Goal: Information Seeking & Learning: Learn about a topic

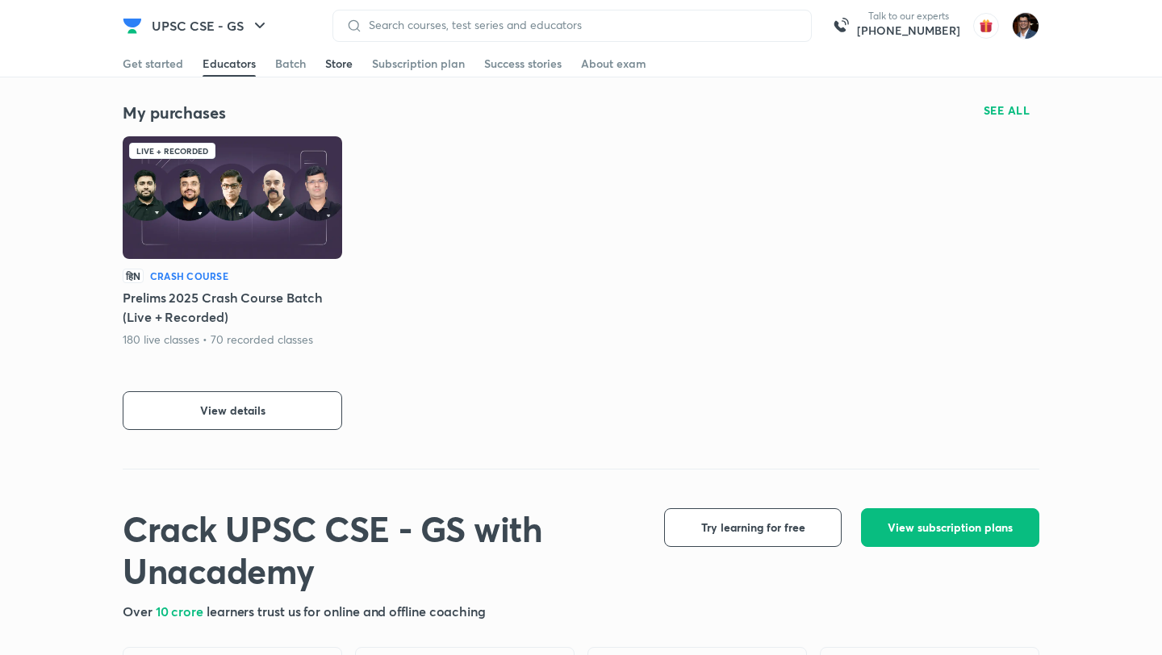
click at [335, 62] on div "Store" at bounding box center [338, 64] width 27 height 16
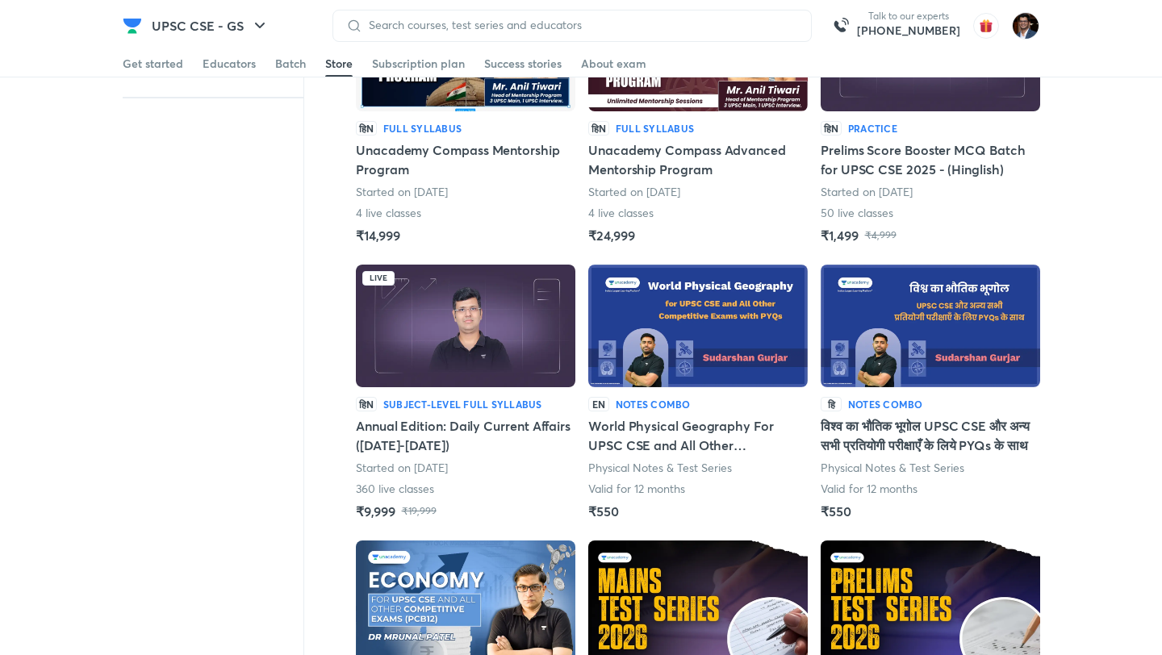
scroll to position [722, 0]
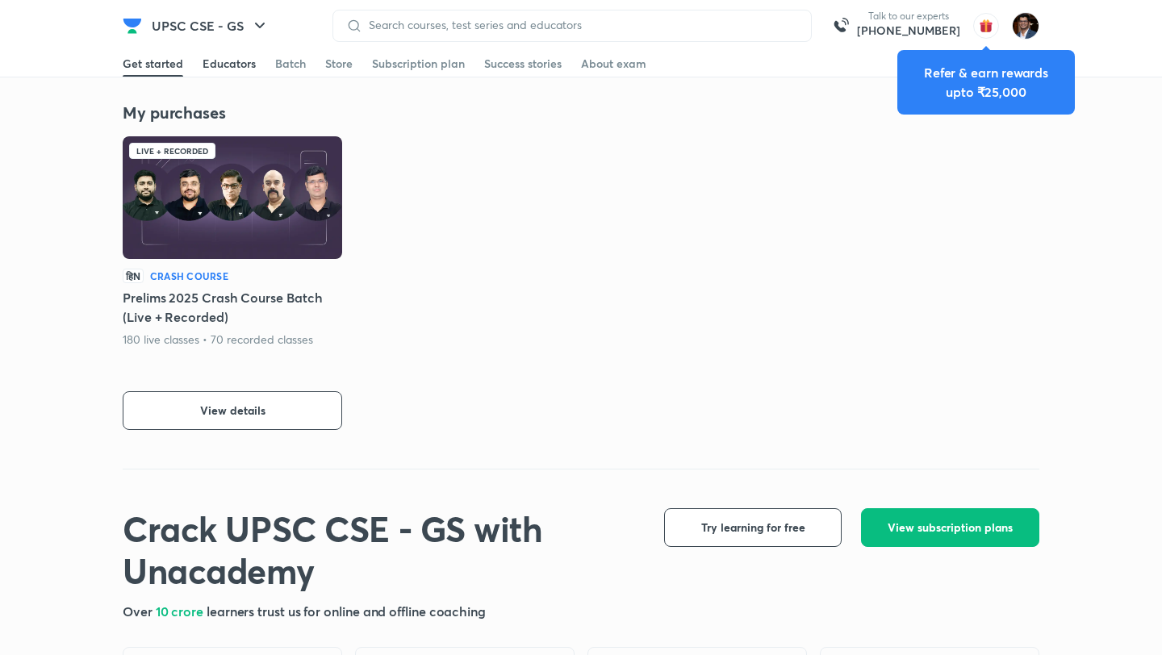
click at [222, 66] on div "Educators" at bounding box center [228, 64] width 53 height 16
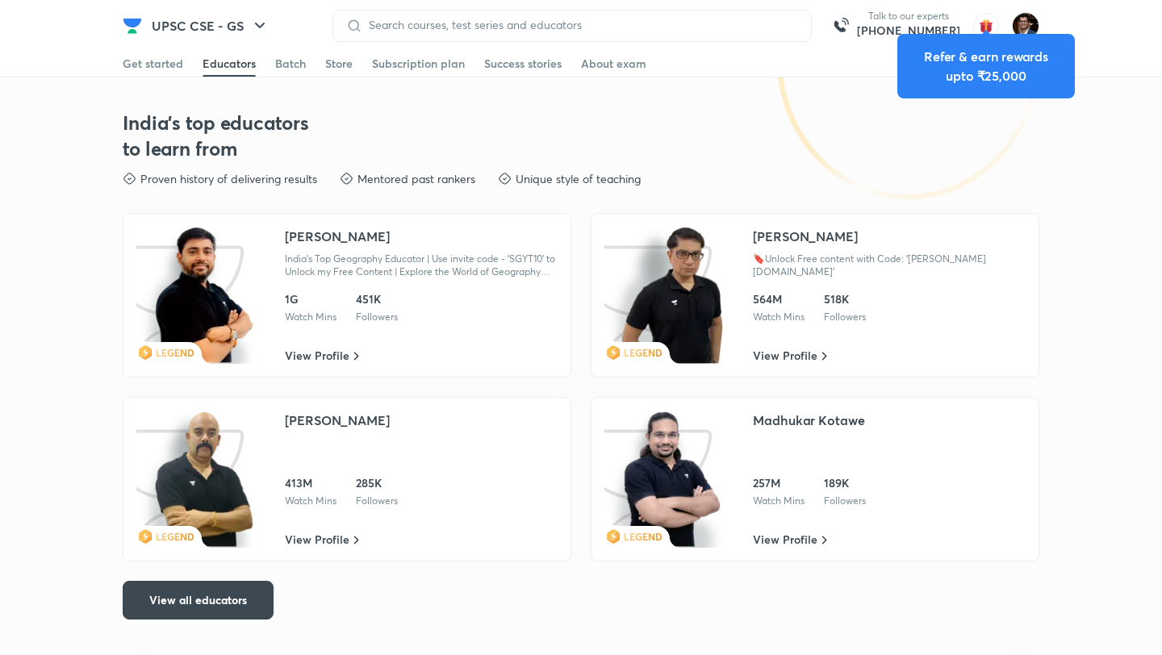
scroll to position [2476, 0]
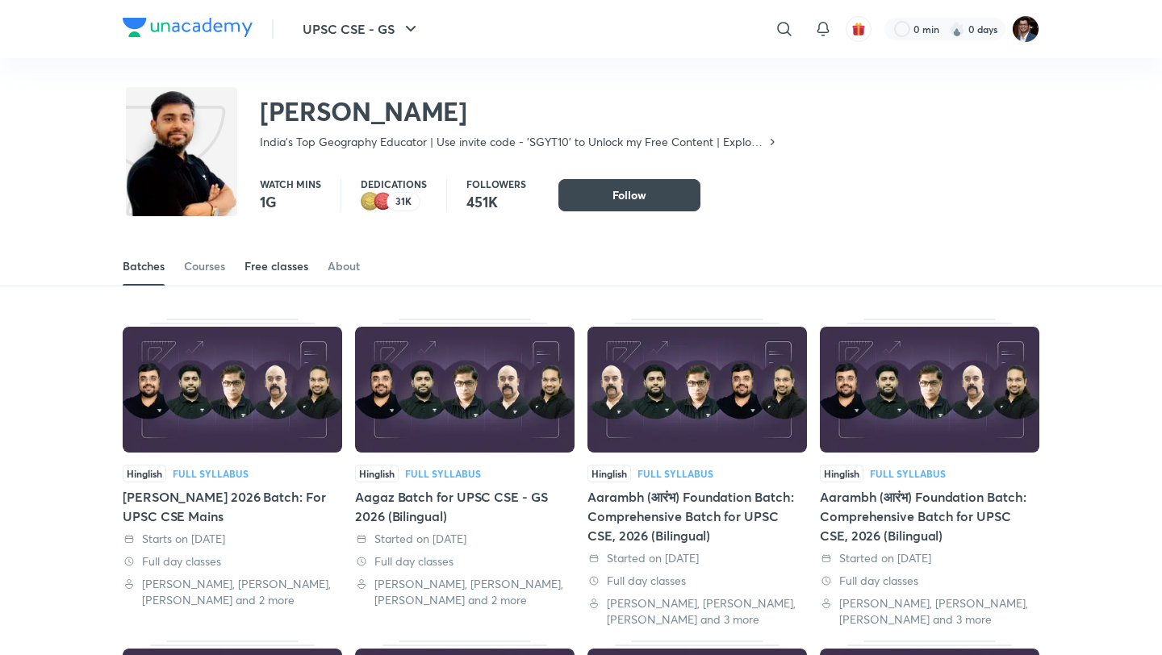
click at [299, 279] on link "Free classes" at bounding box center [276, 266] width 64 height 39
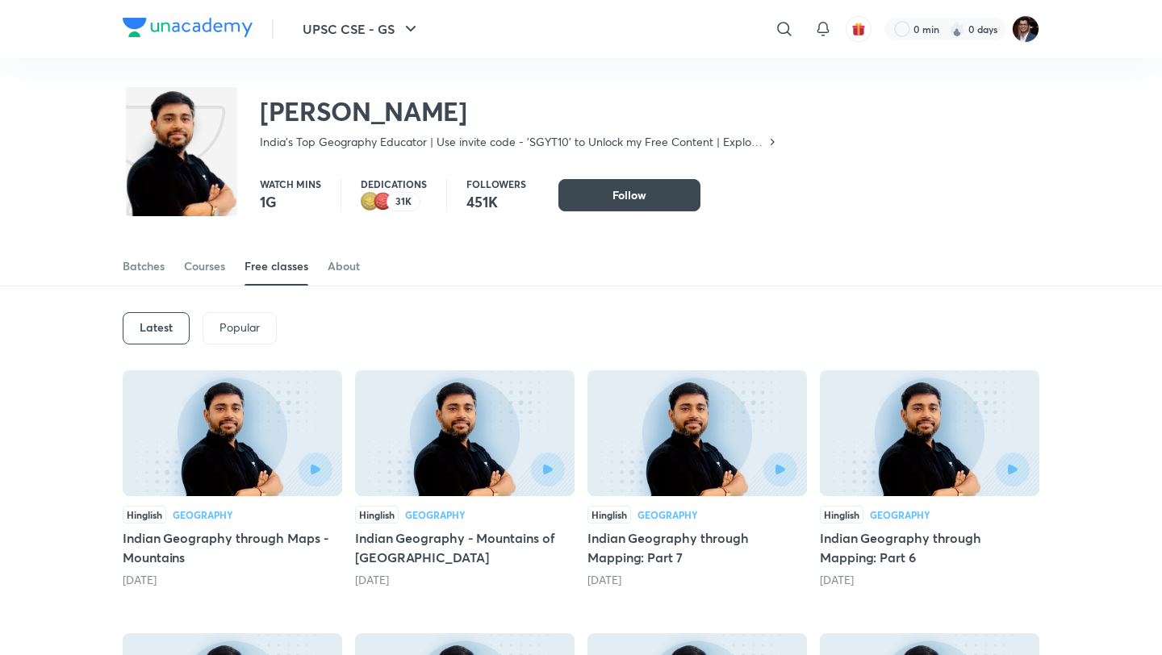
scroll to position [114, 0]
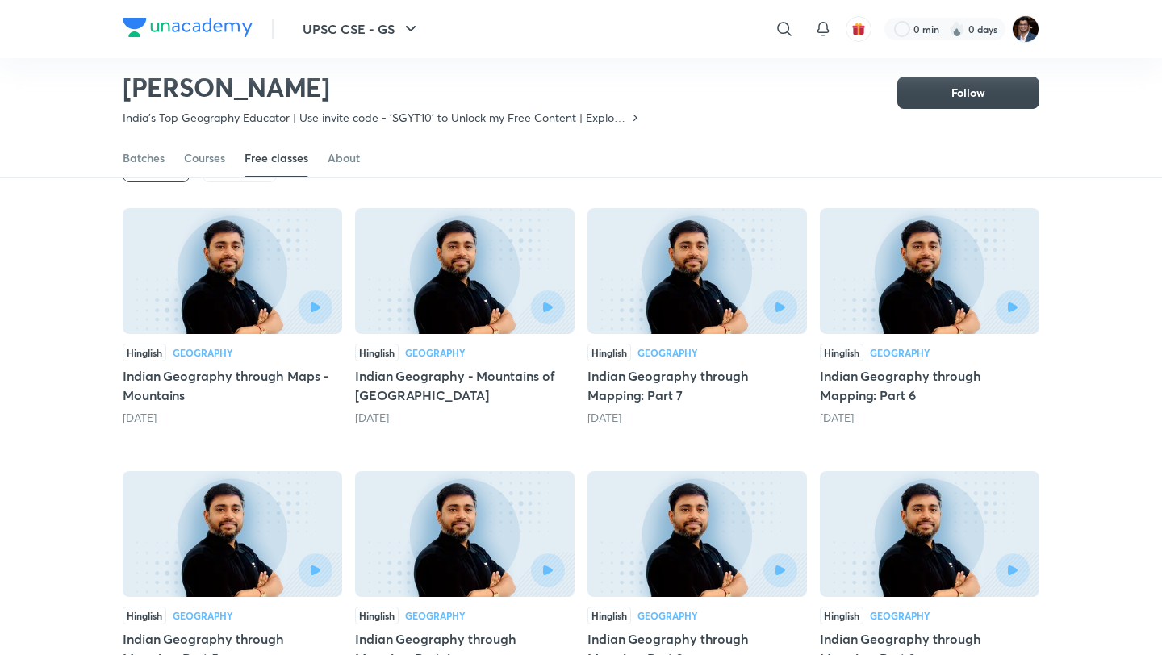
click at [248, 397] on h5 "Indian Geography through Maps - Mountains" at bounding box center [232, 385] width 219 height 39
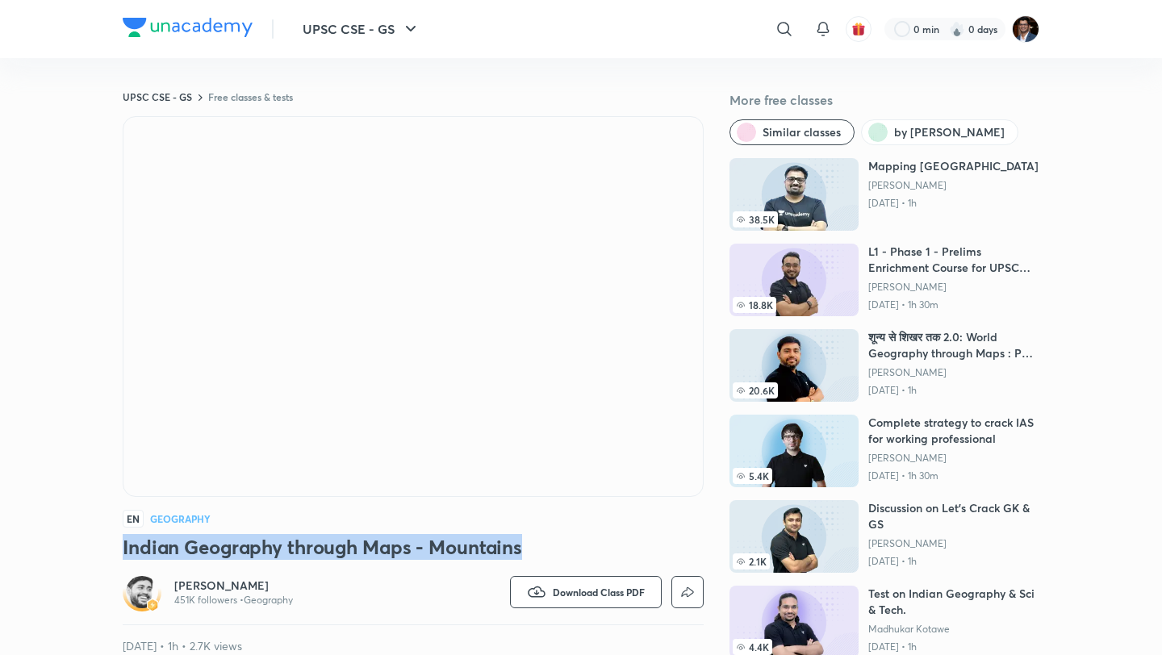
drag, startPoint x: 119, startPoint y: 552, endPoint x: 548, endPoint y: 549, distance: 429.2
copy h3 "Indian Geography through Maps - Mountains"
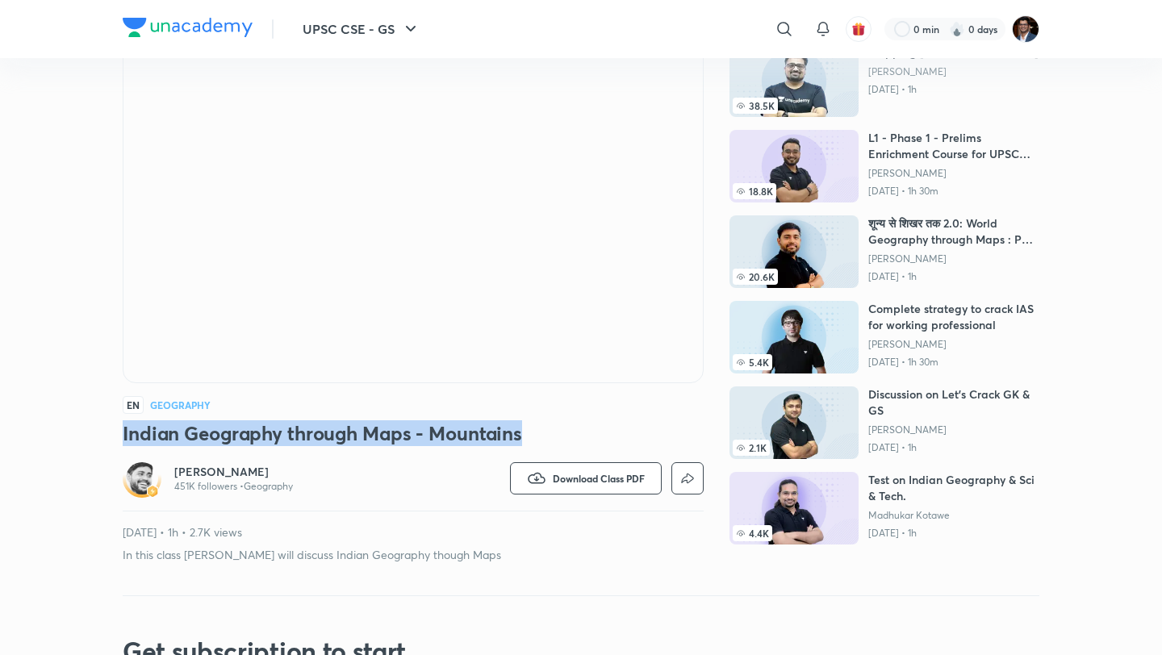
scroll to position [115, 0]
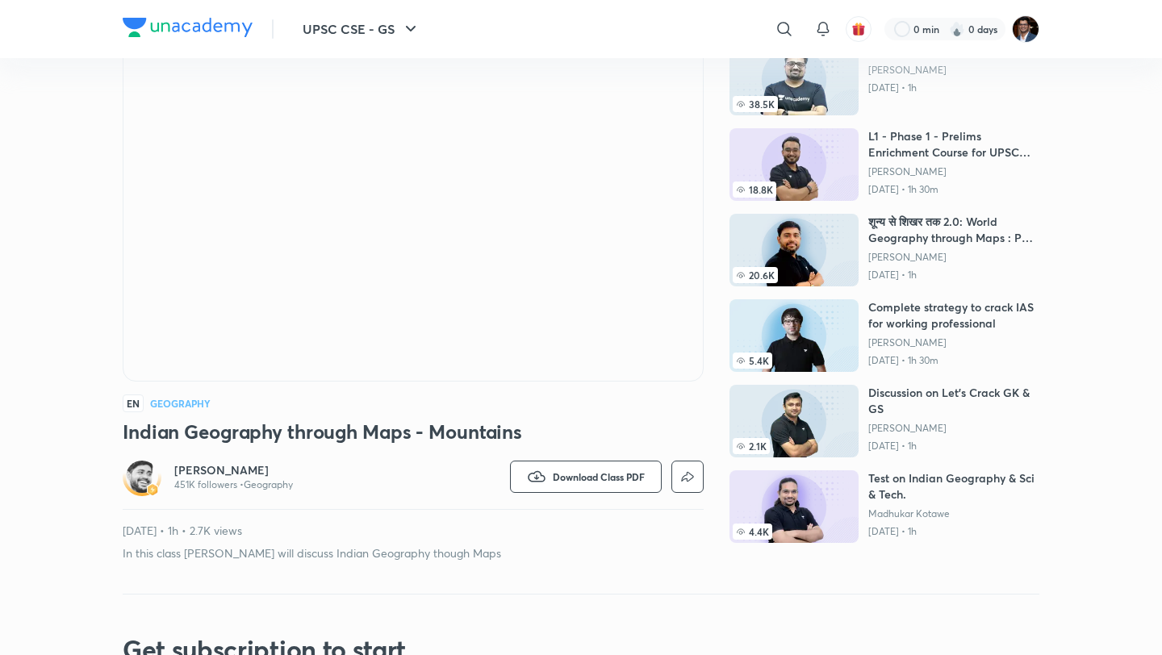
click at [721, 225] on div "UPSC CSE - GS Free classes & tests More free classes Similar classes by Sudarsh…" at bounding box center [581, 268] width 916 height 586
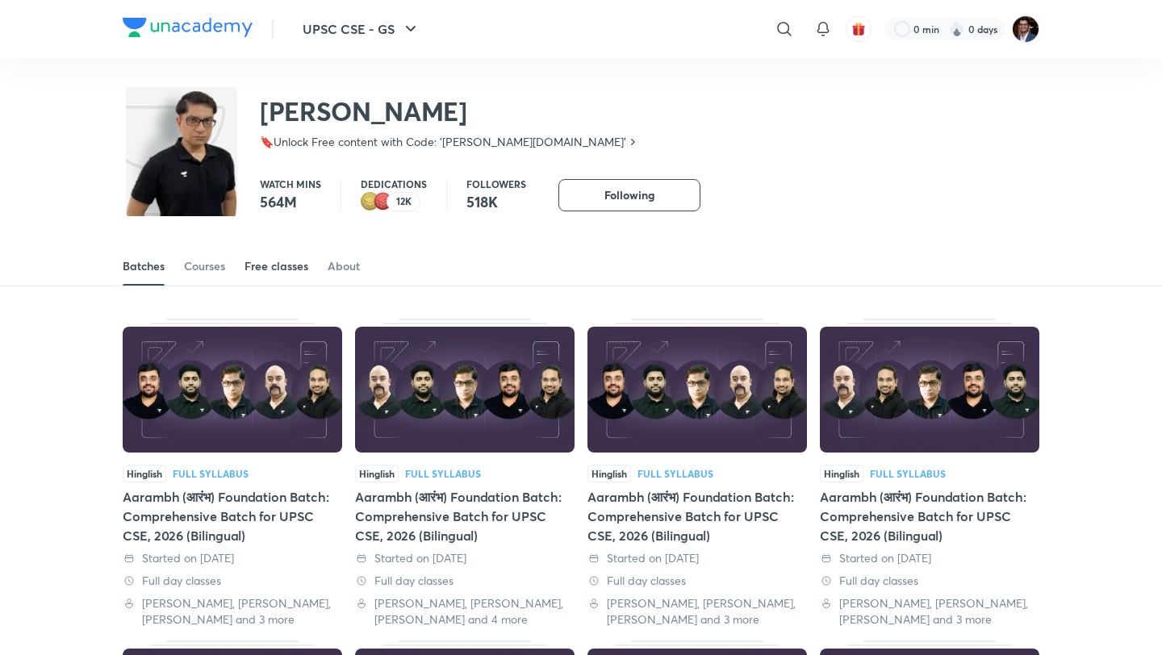
click at [289, 275] on link "Free classes" at bounding box center [276, 266] width 64 height 39
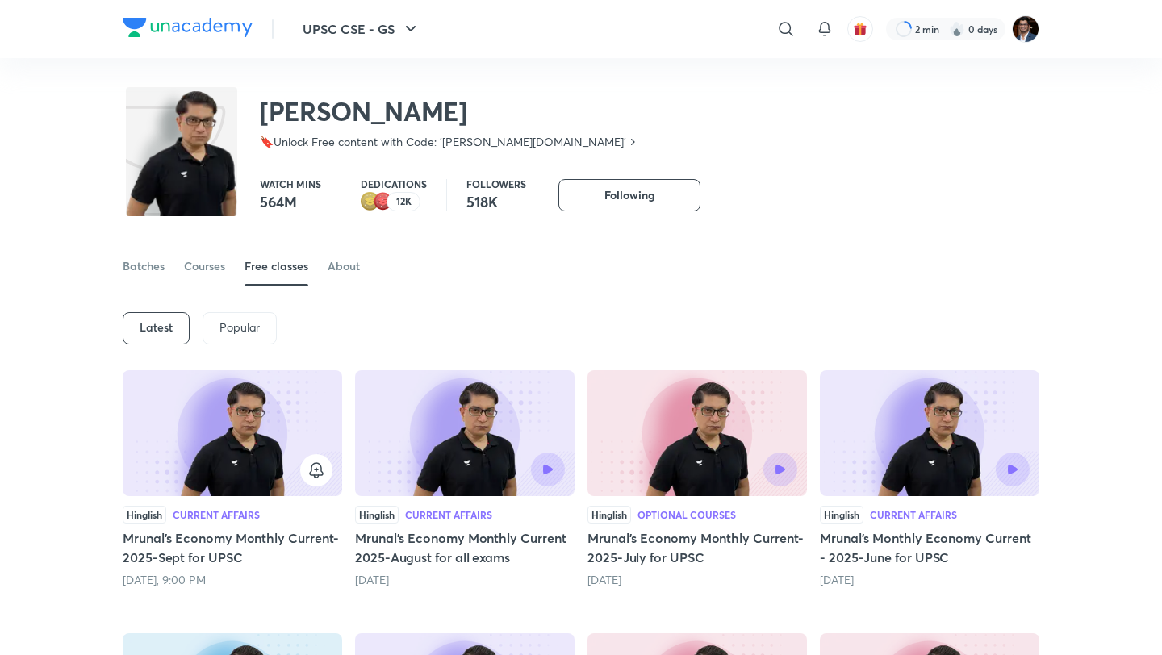
click at [152, 332] on h6 "Latest" at bounding box center [156, 327] width 33 height 13
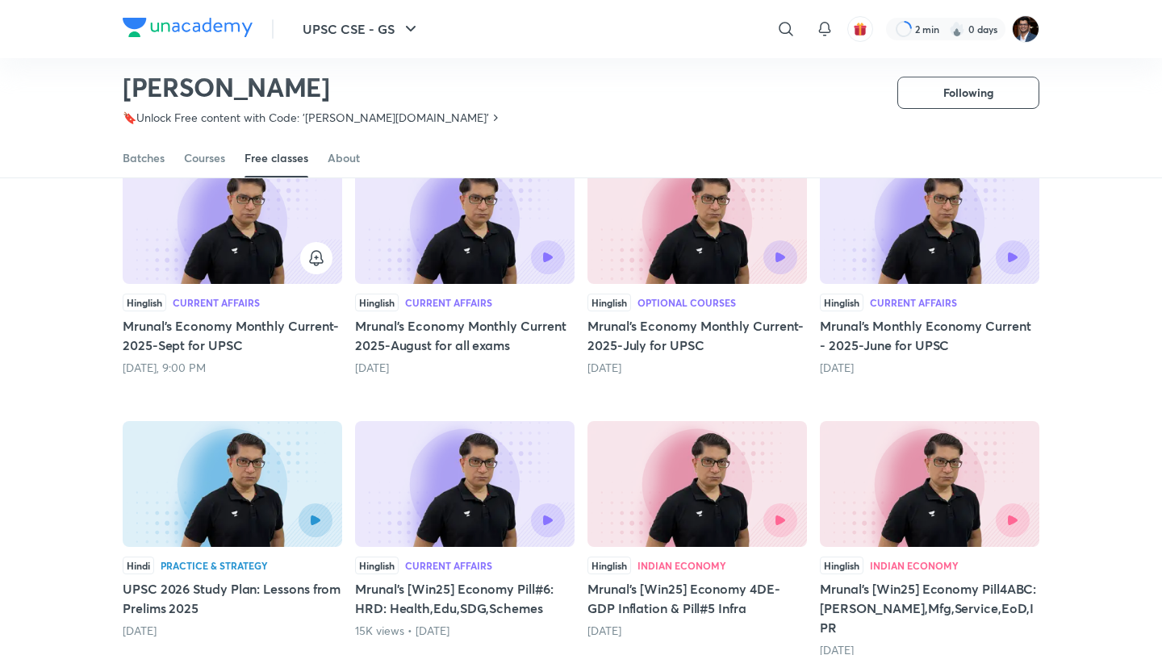
scroll to position [166, 0]
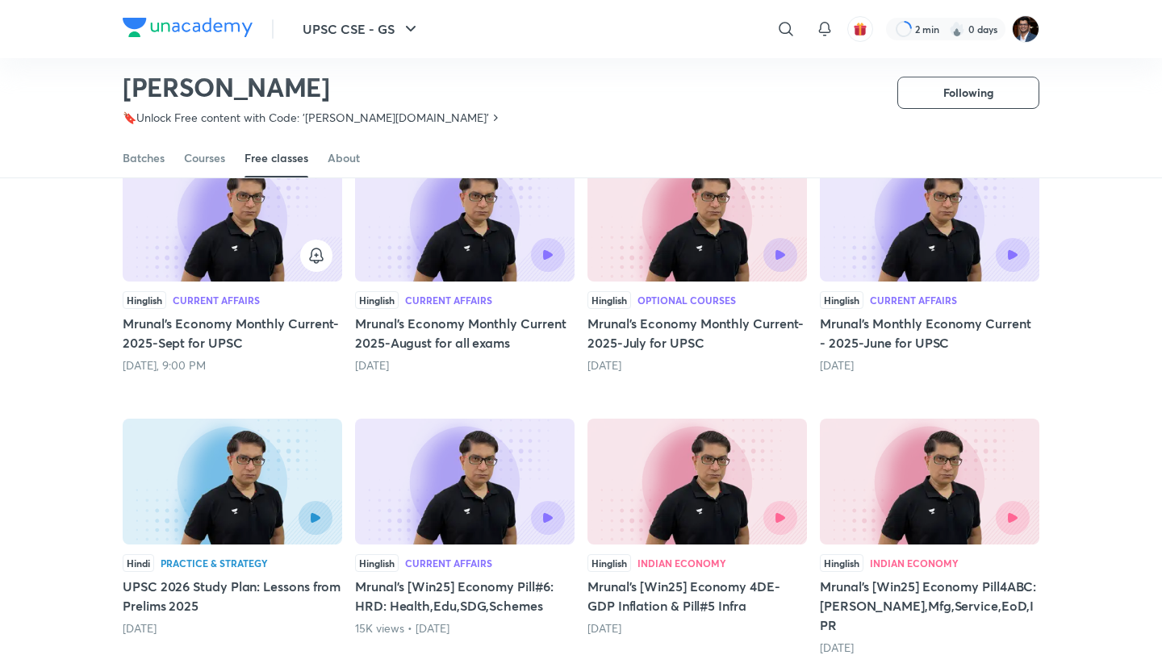
click at [266, 341] on h5 "Mrunal's Economy Monthly Current-2025-Sept for UPSC" at bounding box center [232, 333] width 219 height 39
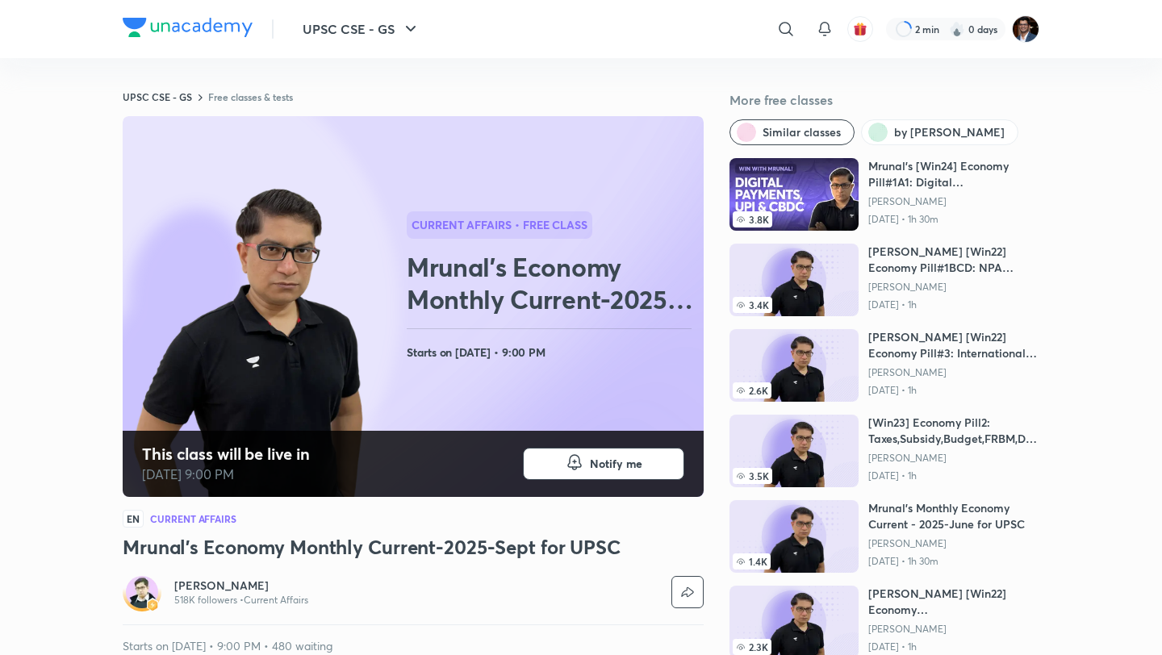
scroll to position [78, 0]
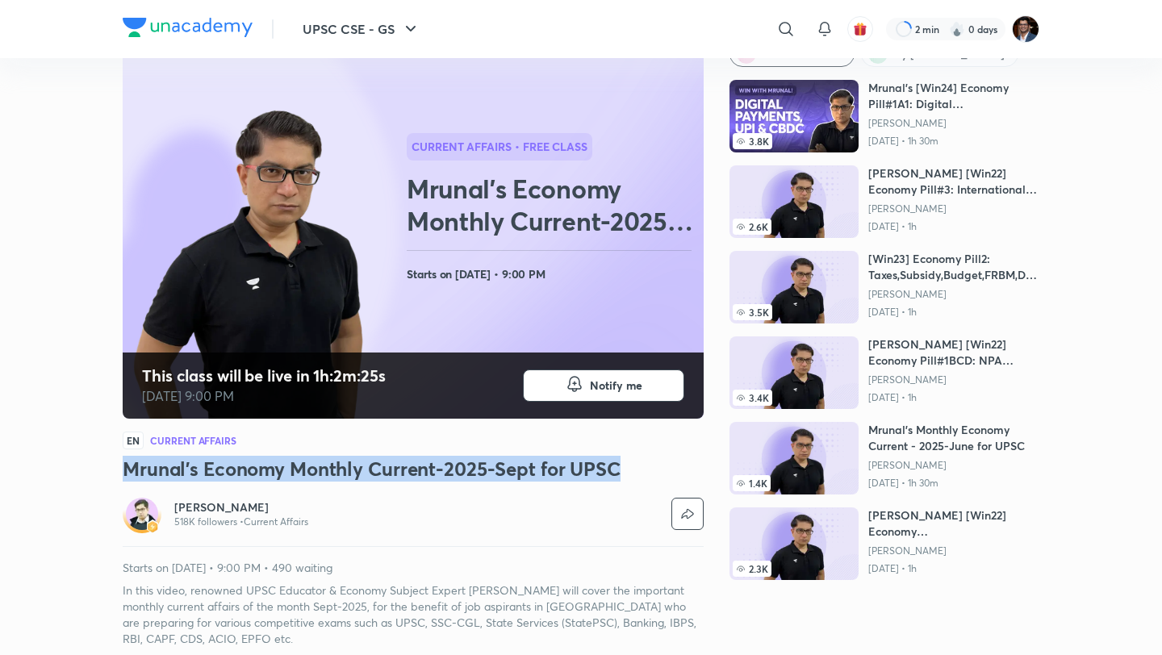
drag, startPoint x: 127, startPoint y: 468, endPoint x: 628, endPoint y: 468, distance: 501.8
click at [628, 468] on h3 "Mrunal's Economy Monthly Current-2025-Sept for UPSC" at bounding box center [413, 469] width 581 height 26
copy h3 "Mrunal's Economy Monthly Current-2025-Sept for UPSC"
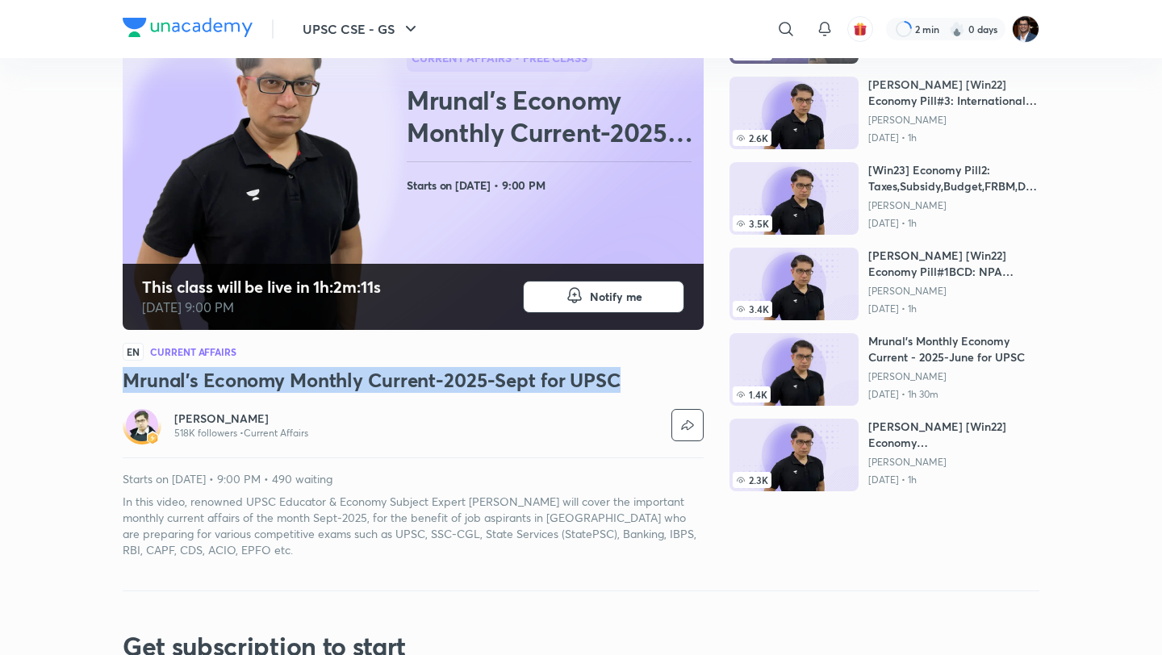
scroll to position [173, 0]
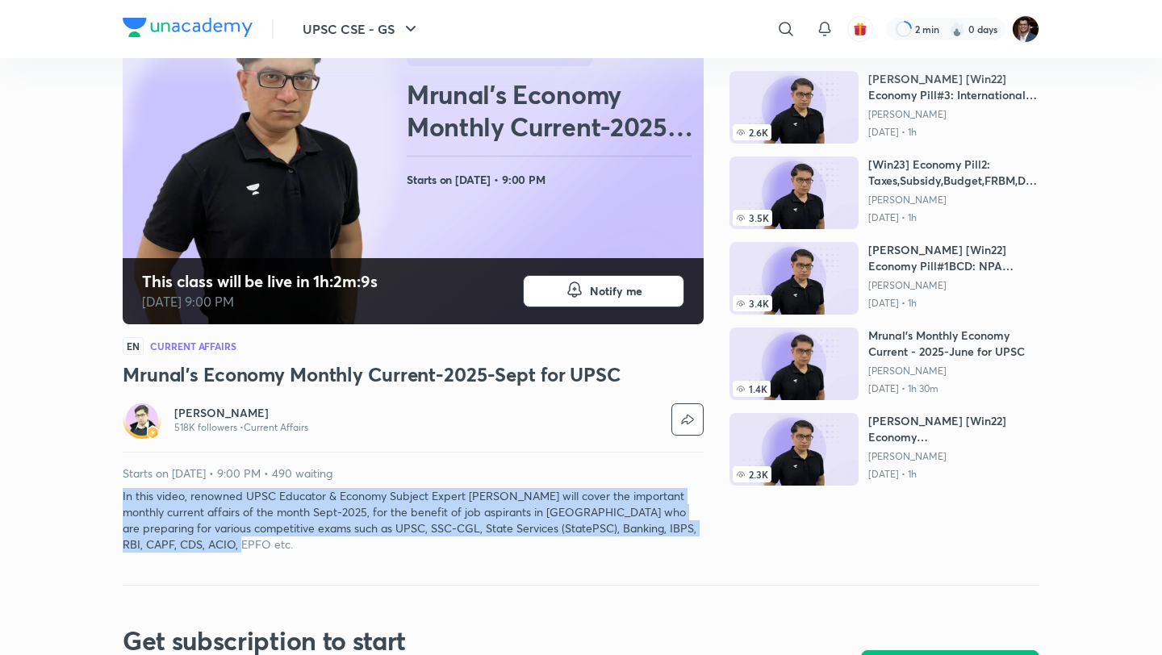
drag, startPoint x: 228, startPoint y: 539, endPoint x: 115, endPoint y: 495, distance: 121.0
click at [115, 495] on div "UPSC CSE - GS ​ 2 min 0 days UPSC CSE - GS Free classes & tests More free class…" at bounding box center [581, 601] width 1162 height 1548
copy p "In this video, renowned UPSC Educator & Economy Subject Expert Dr. Mrunal Patel…"
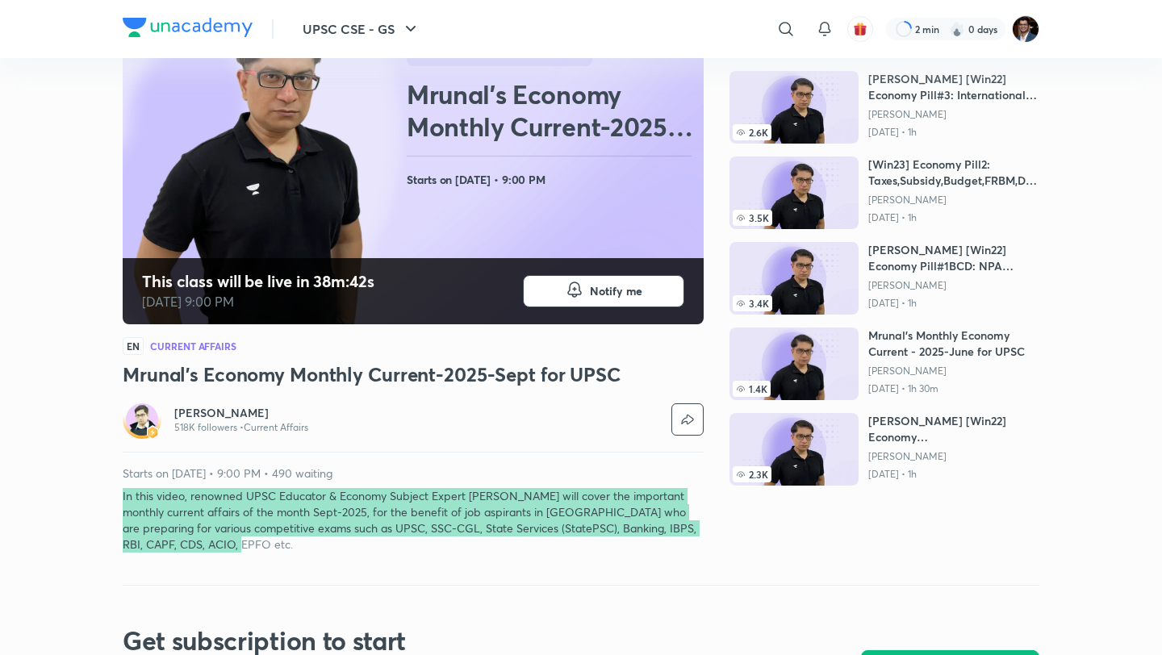
scroll to position [0, 0]
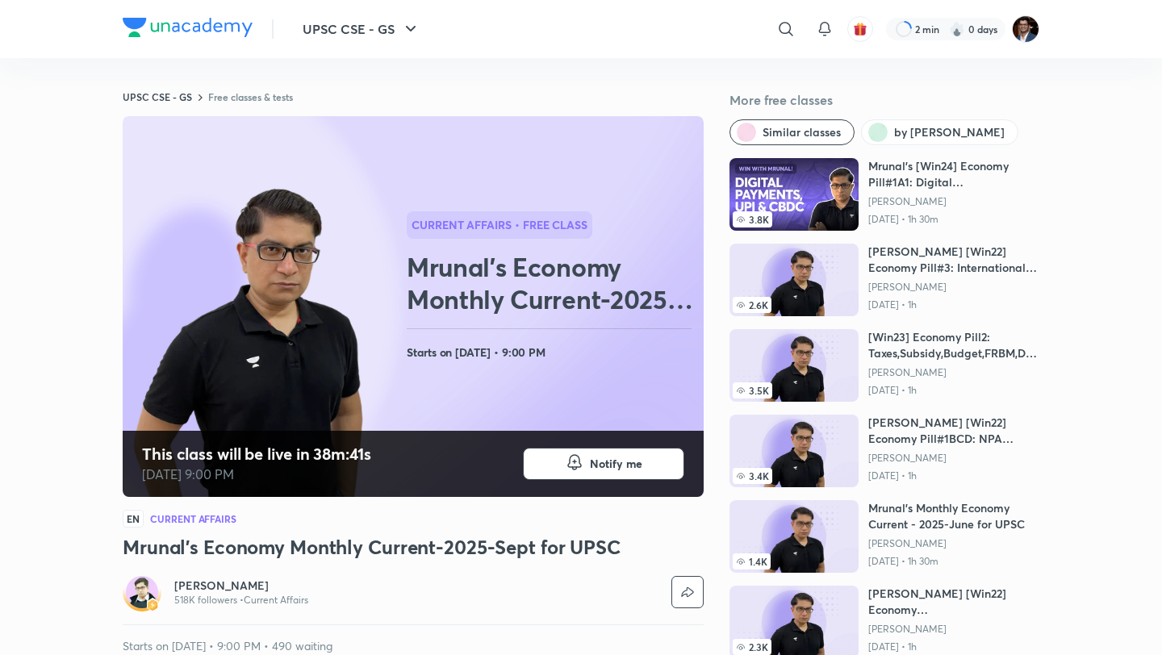
click at [182, 27] on img at bounding box center [188, 27] width 130 height 19
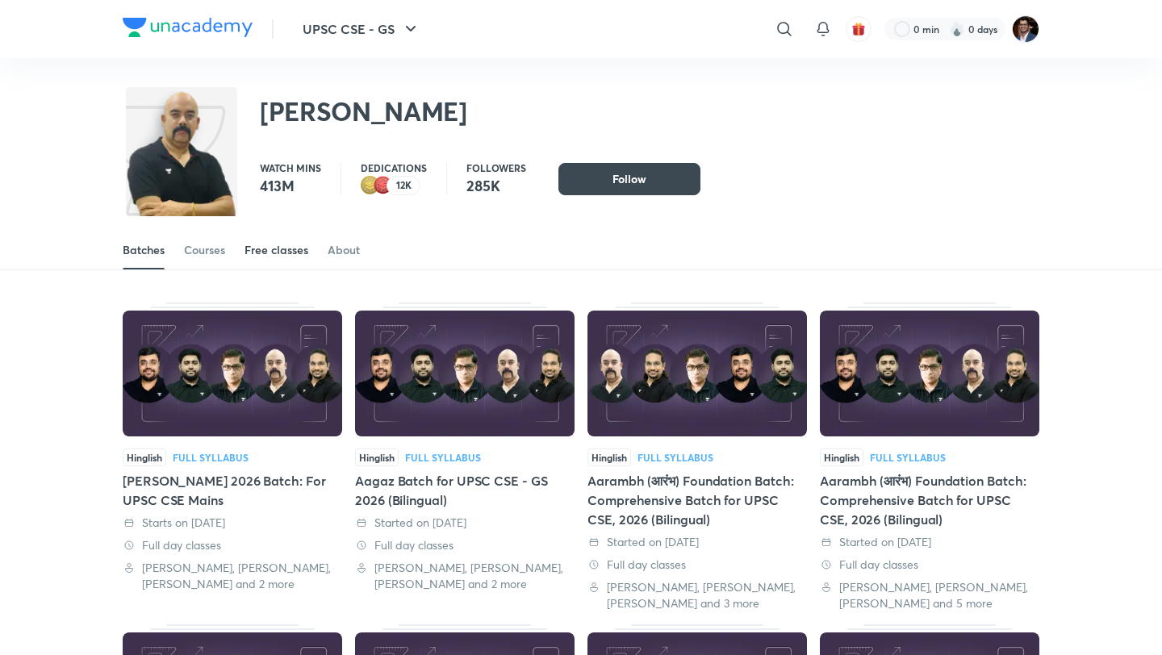
click at [286, 257] on div "Free classes" at bounding box center [276, 250] width 64 height 16
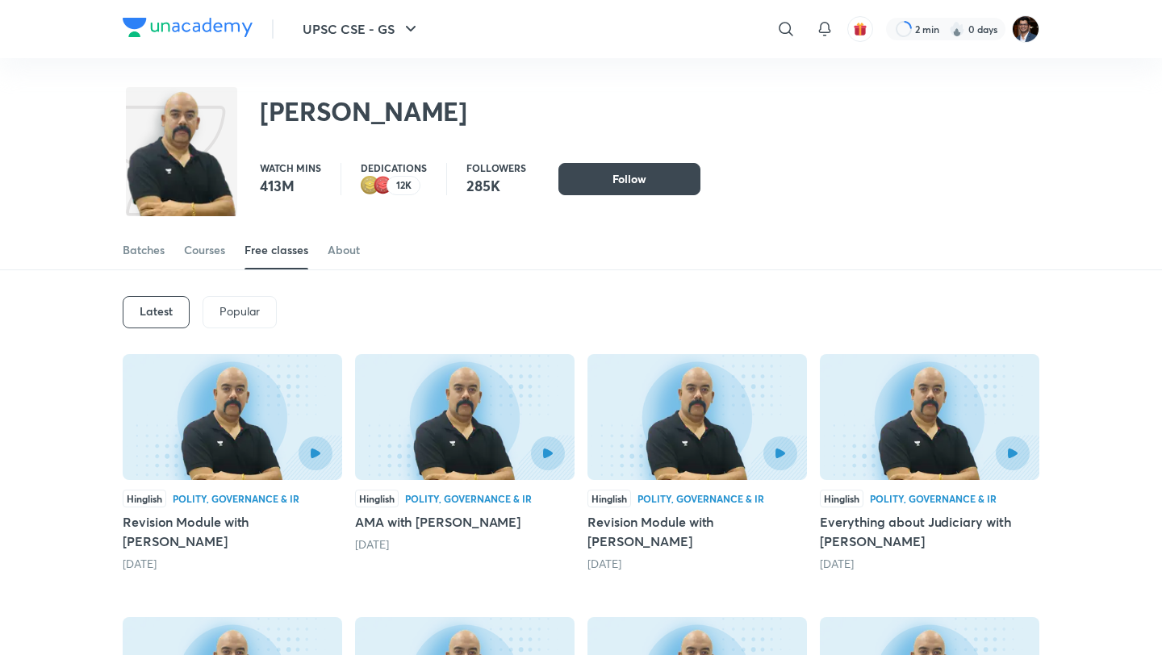
click at [164, 323] on div "Latest" at bounding box center [156, 312] width 67 height 32
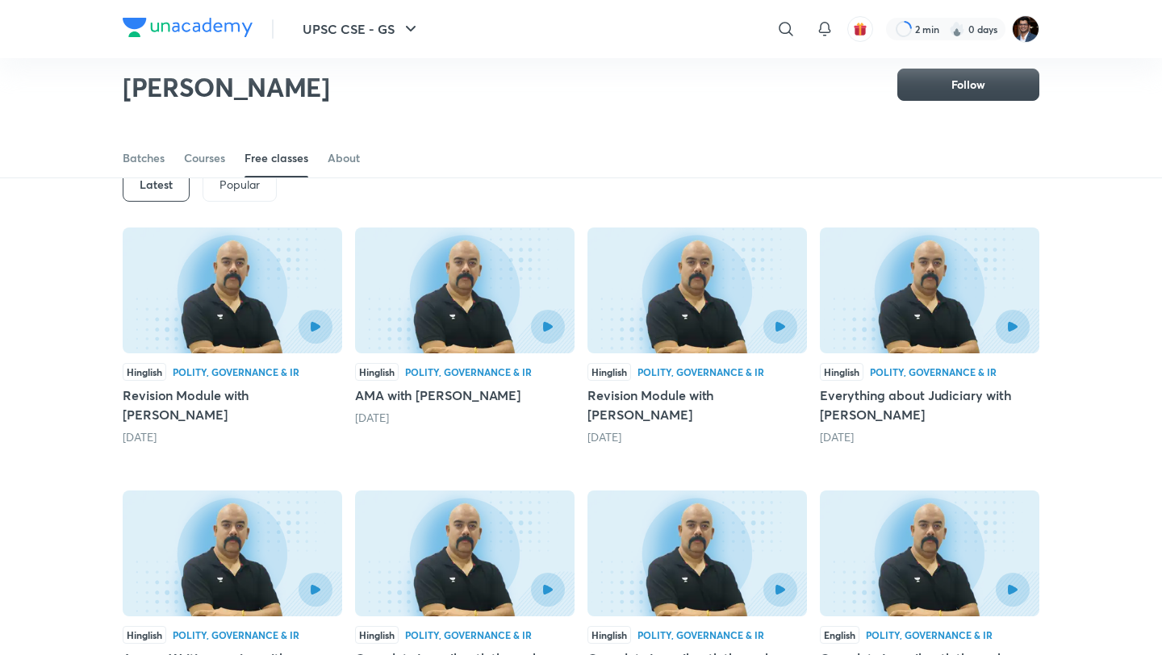
scroll to position [50, 0]
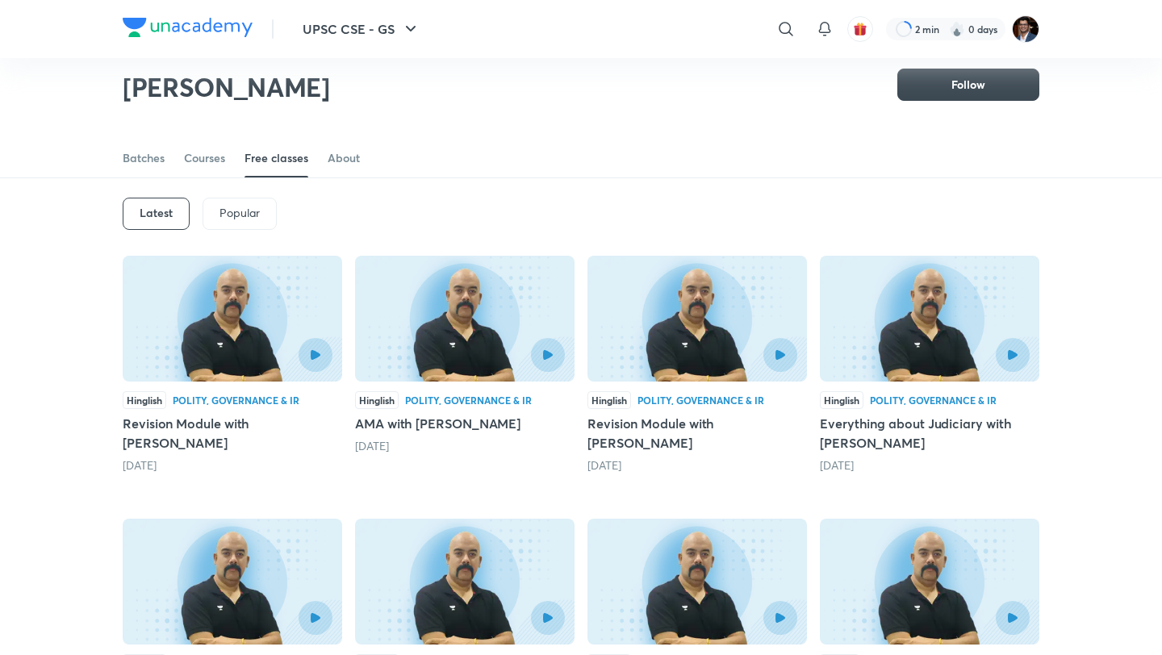
click at [152, 230] on div "Latest Popular" at bounding box center [581, 214] width 916 height 84
click at [161, 225] on div "Latest" at bounding box center [156, 214] width 67 height 32
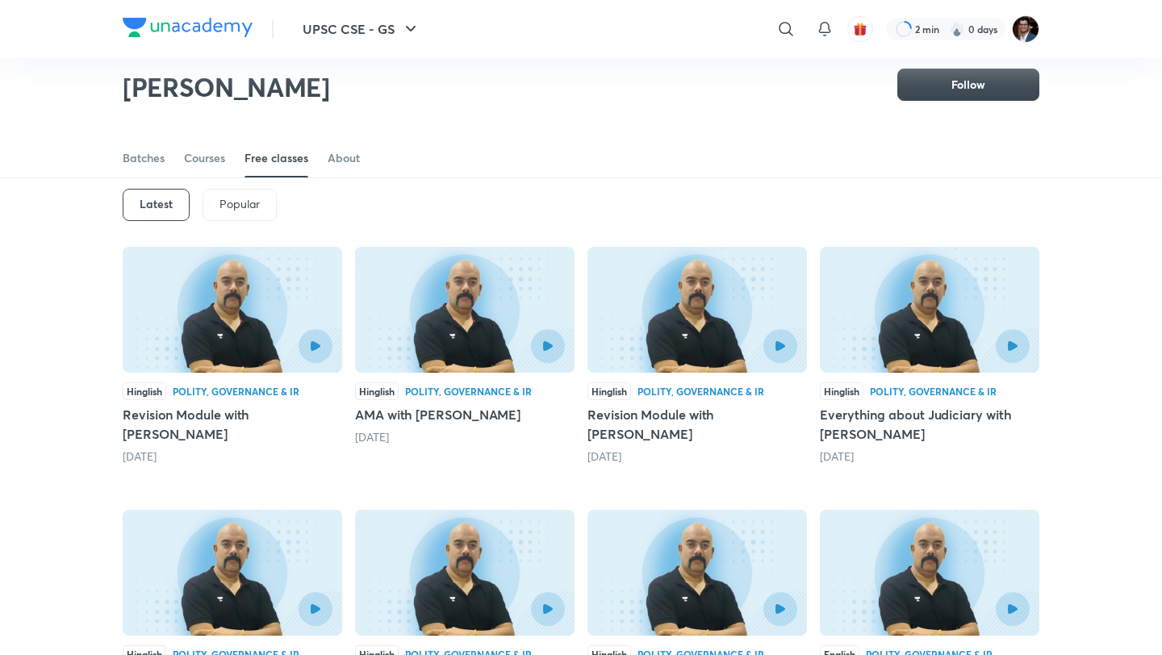
click at [265, 427] on h5 "Revision Module with Dr Sidharth Arora SIDLIVE" at bounding box center [232, 424] width 219 height 39
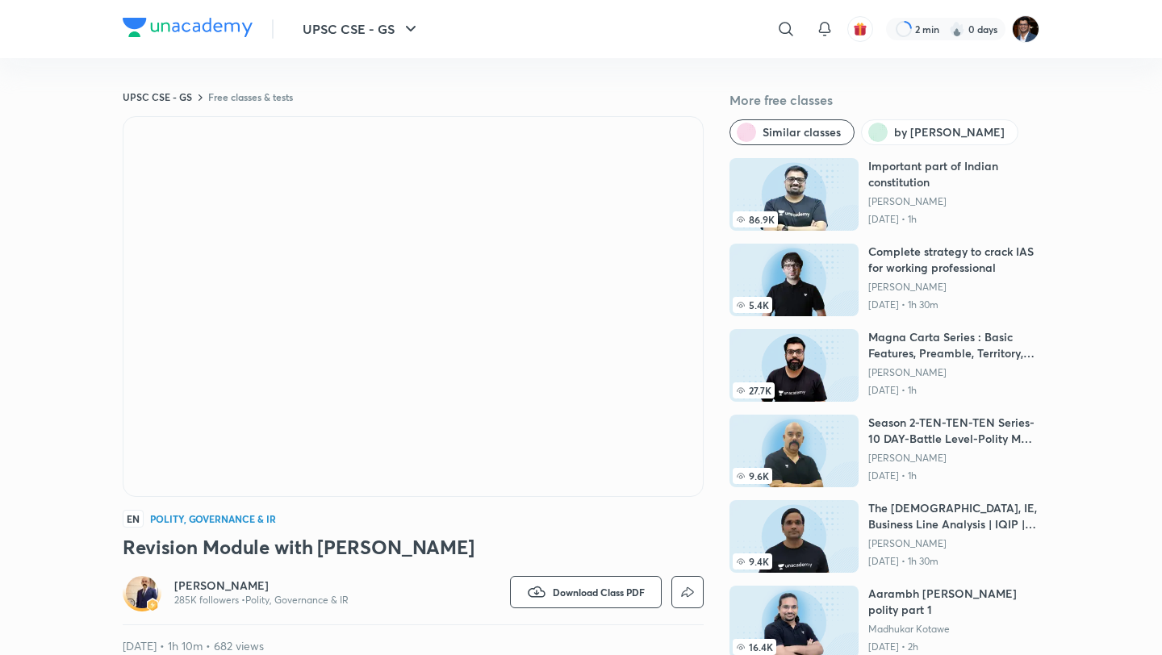
drag, startPoint x: 580, startPoint y: 548, endPoint x: 96, endPoint y: 561, distance: 484.2
drag, startPoint x: 473, startPoint y: 550, endPoint x: 95, endPoint y: 553, distance: 377.5
copy h3 "Revision Module with Dr Sidharth Arora"
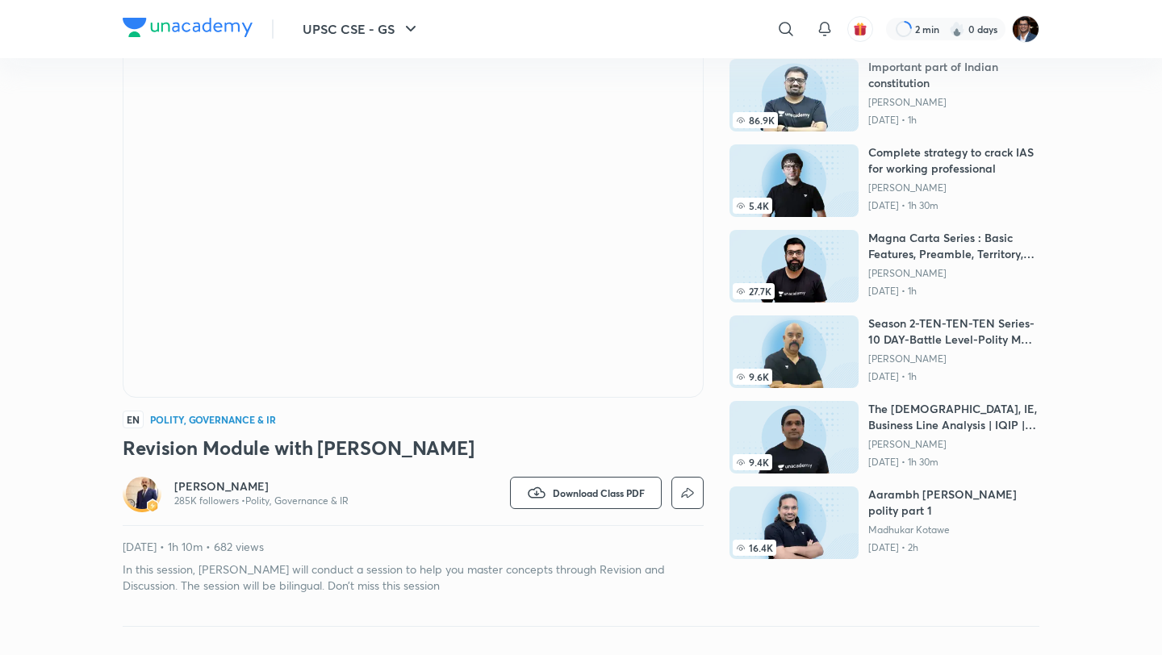
scroll to position [100, 0]
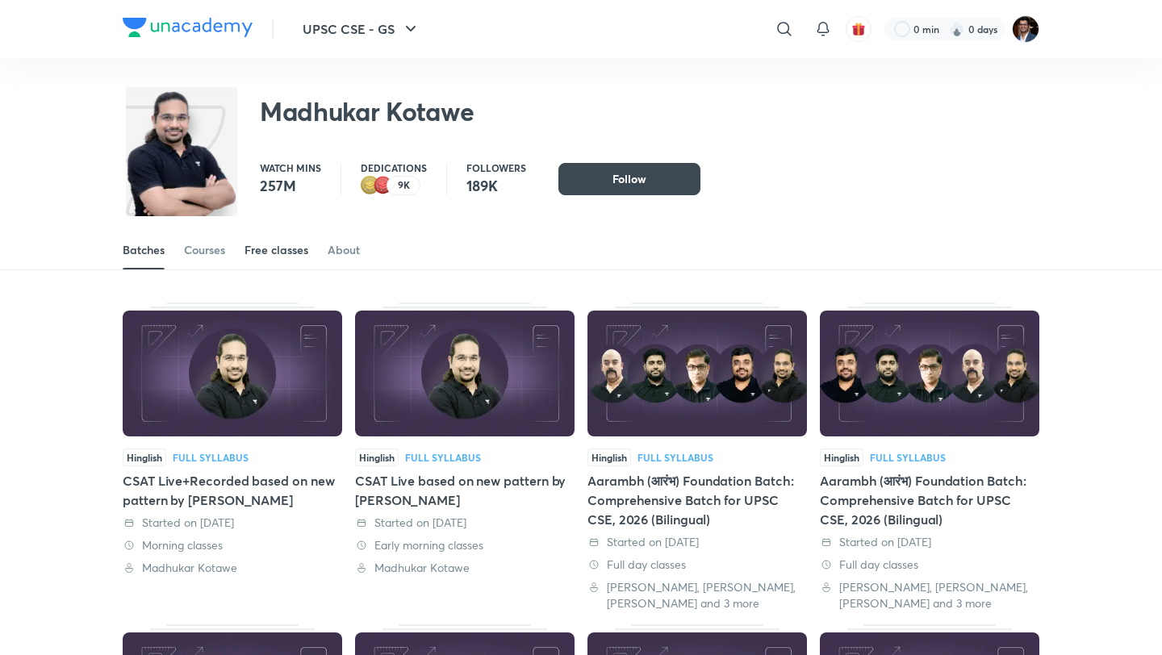
click at [297, 248] on div "Free classes" at bounding box center [276, 250] width 64 height 16
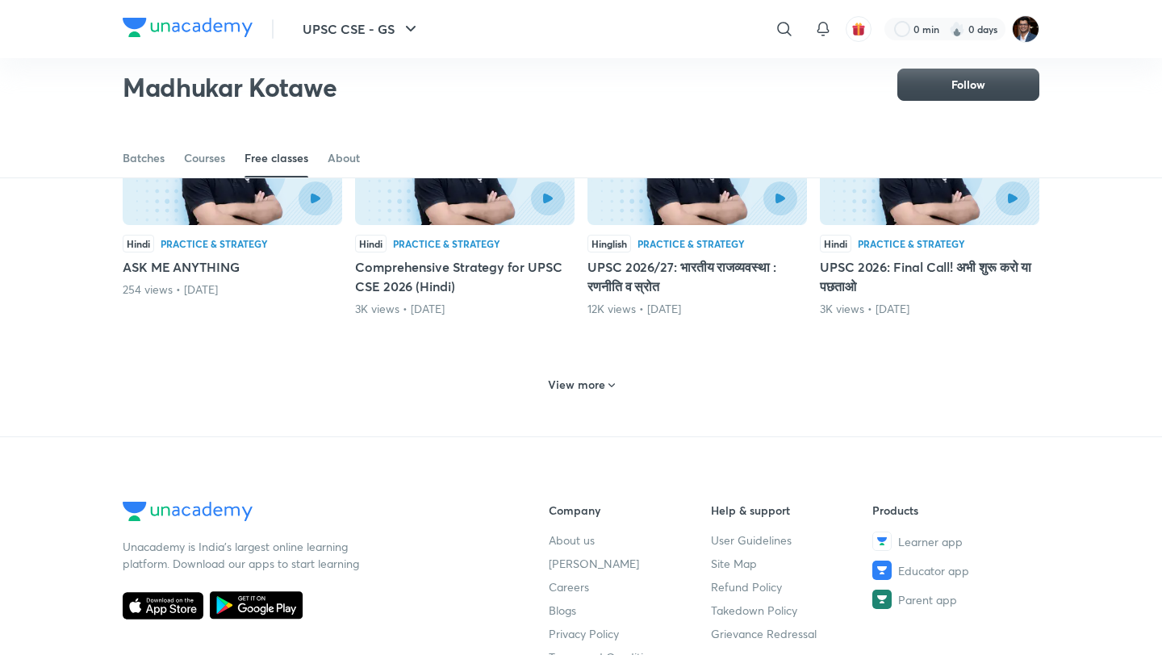
scroll to position [736, 0]
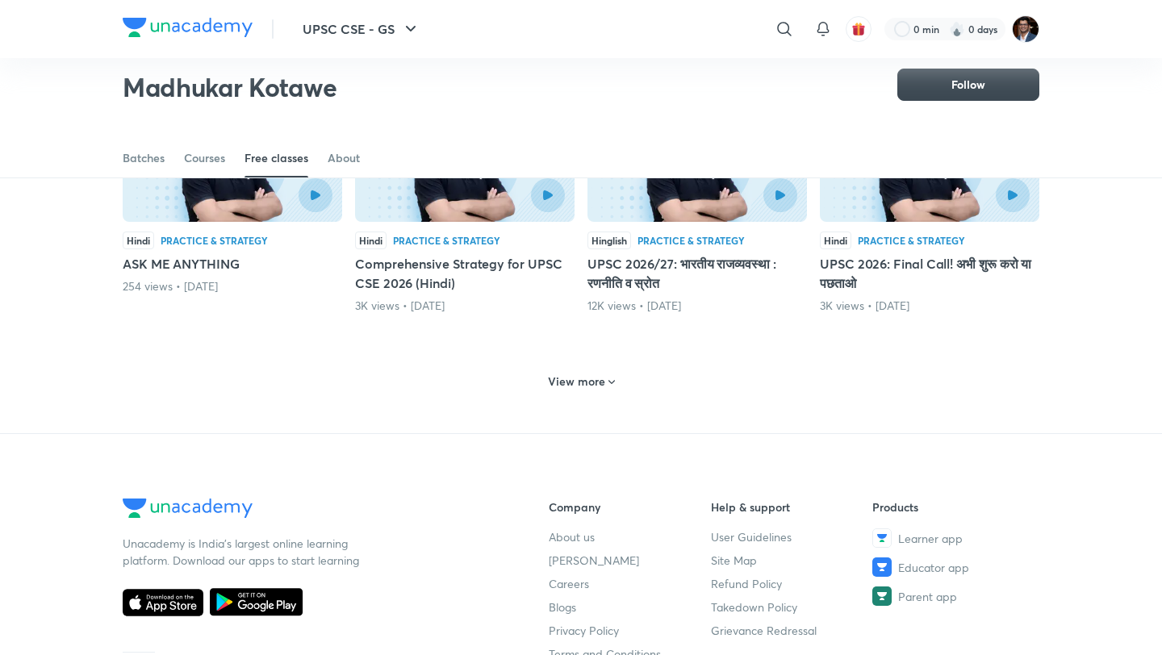
click at [587, 396] on div "View more" at bounding box center [581, 380] width 916 height 42
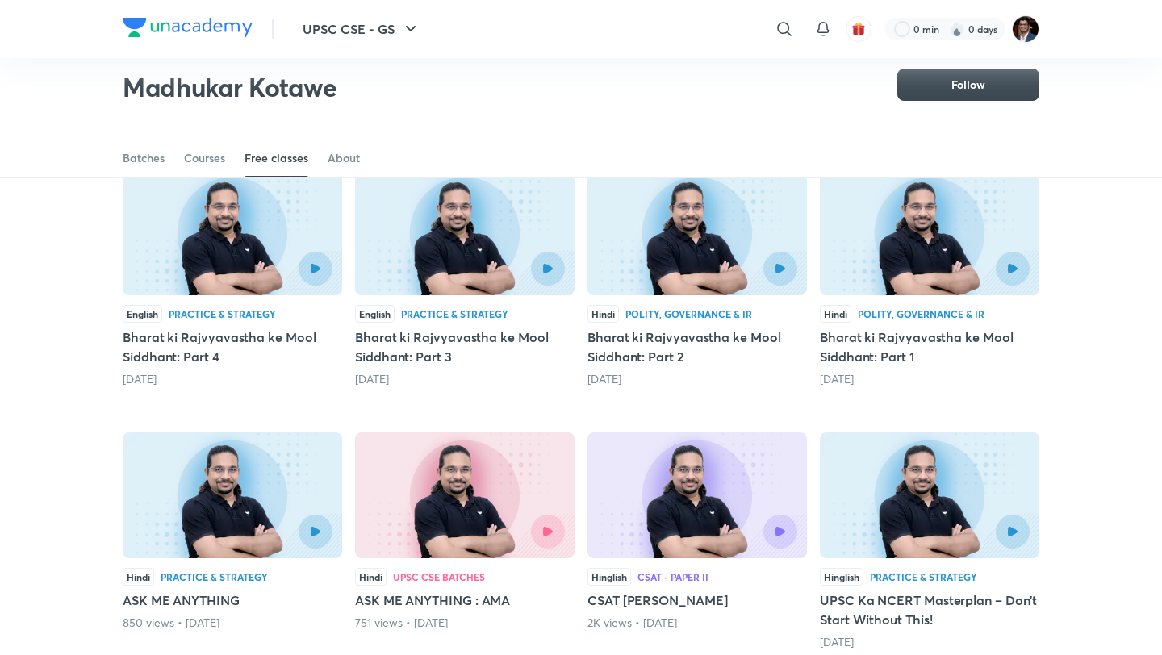
scroll to position [129, 0]
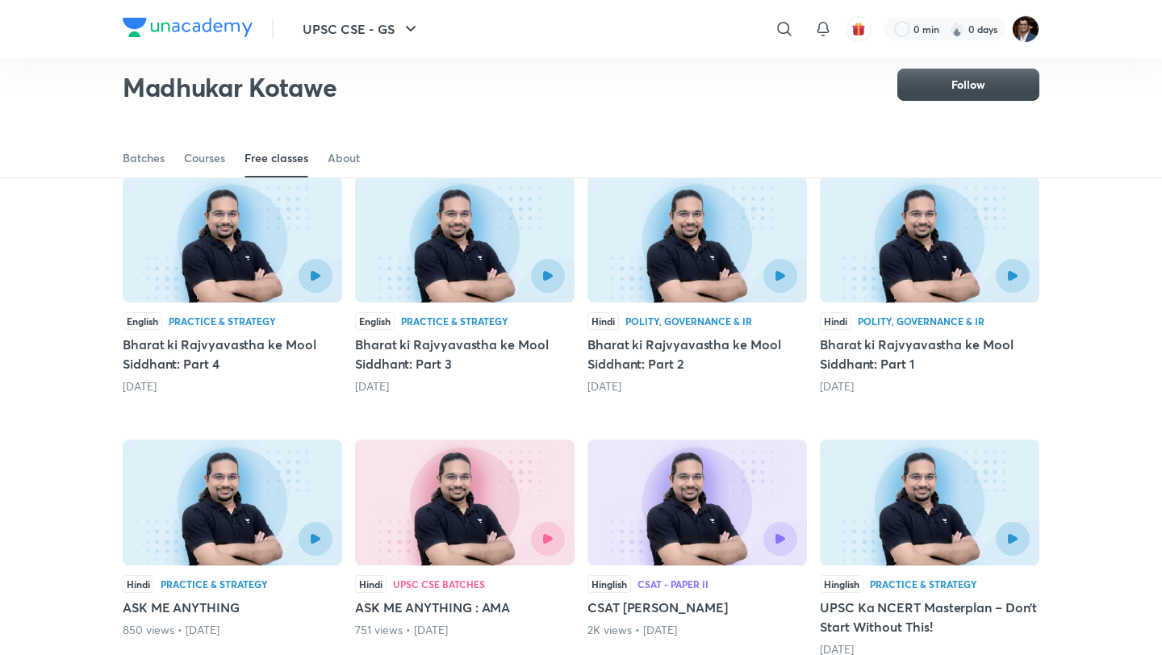
click at [916, 364] on h5 "Bharat ki Rajvyavastha ke Mool Siddhant: Part 1" at bounding box center [929, 354] width 219 height 39
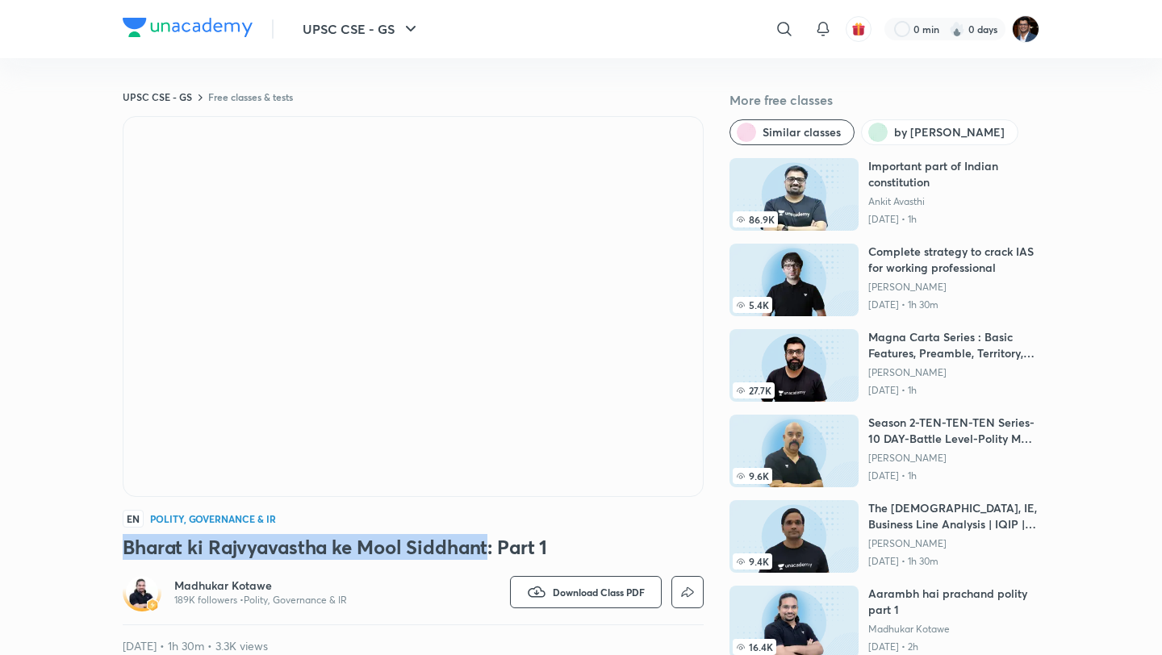
copy h3 "Bharat ki Rajvyavastha ke Mool Siddhant"
drag, startPoint x: 490, startPoint y: 554, endPoint x: 118, endPoint y: 545, distance: 372.8
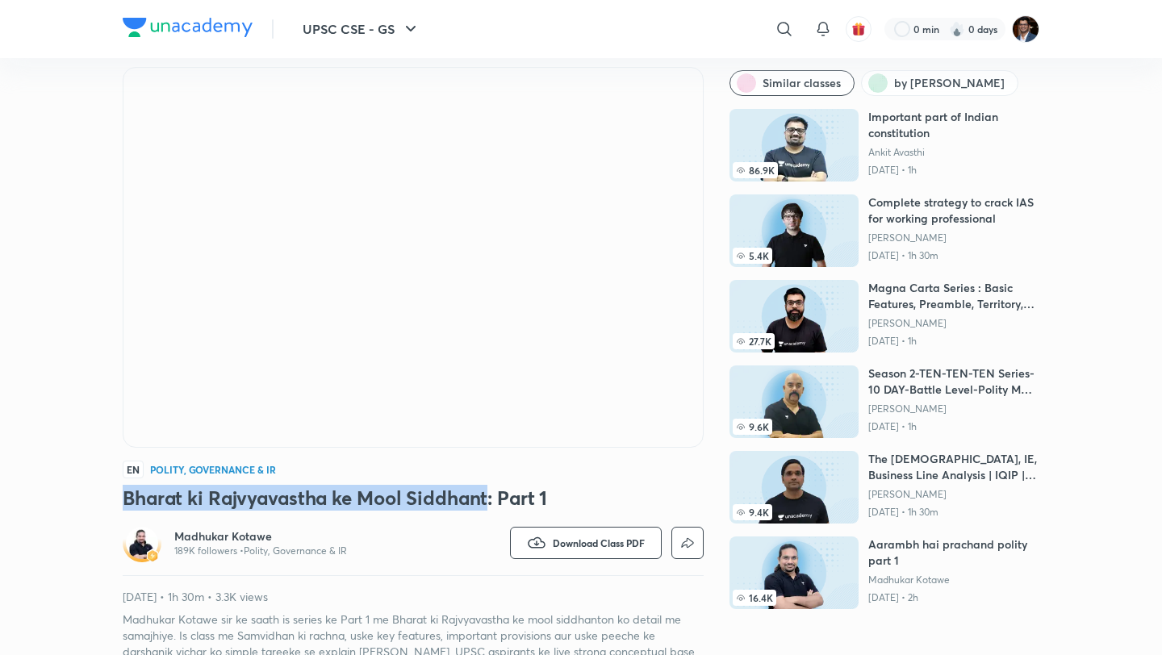
scroll to position [52, 0]
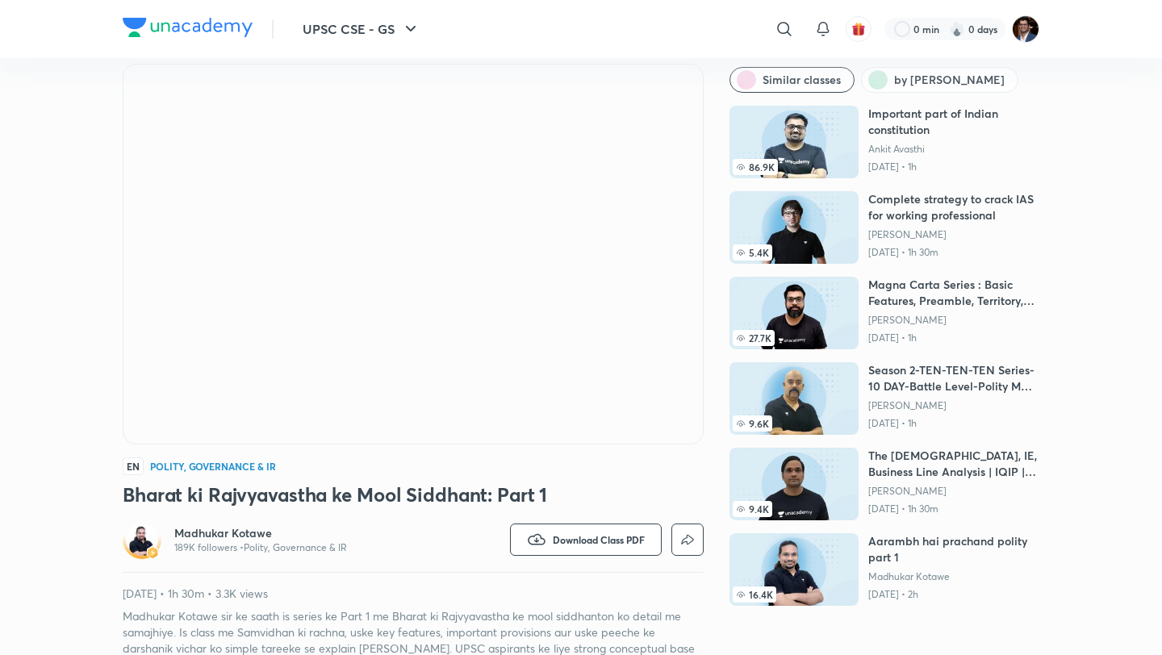
click at [336, 582] on div "Madhukar Kotawe 189K followers • Polity, Governance & IR Watch on app Download …" at bounding box center [413, 596] width 581 height 152
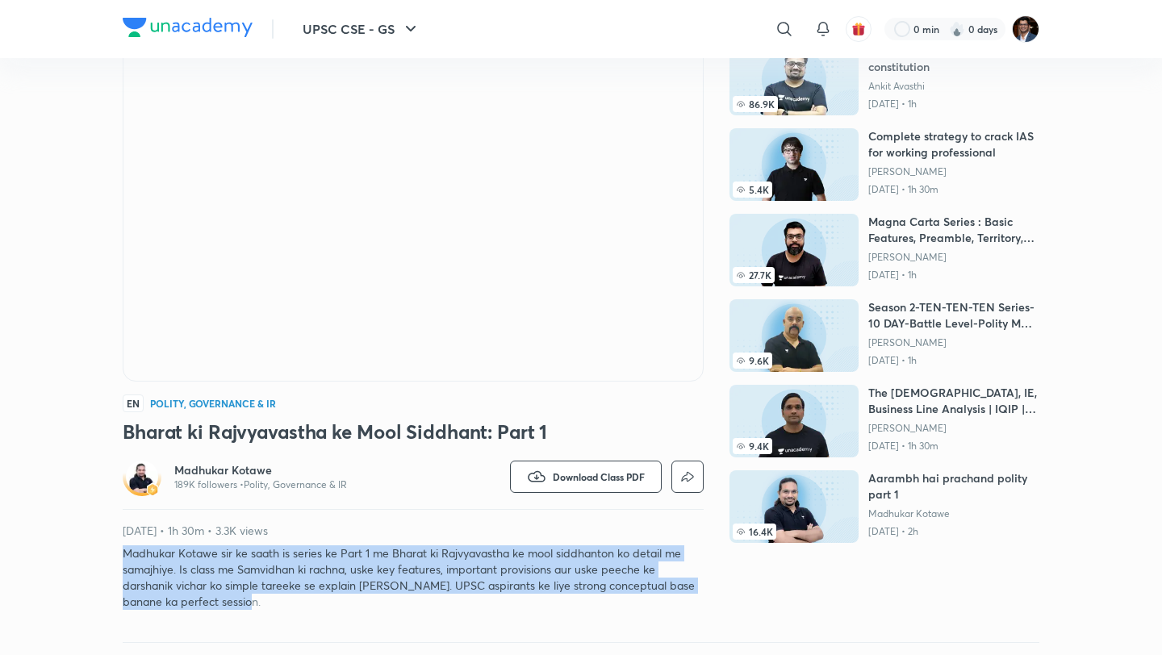
drag, startPoint x: 293, startPoint y: 608, endPoint x: 94, endPoint y: 539, distance: 210.2
copy p "Madhukar Kotawe sir ke saath is series ke Part 1 me Bharat ki Rajvyavastha ke m…"
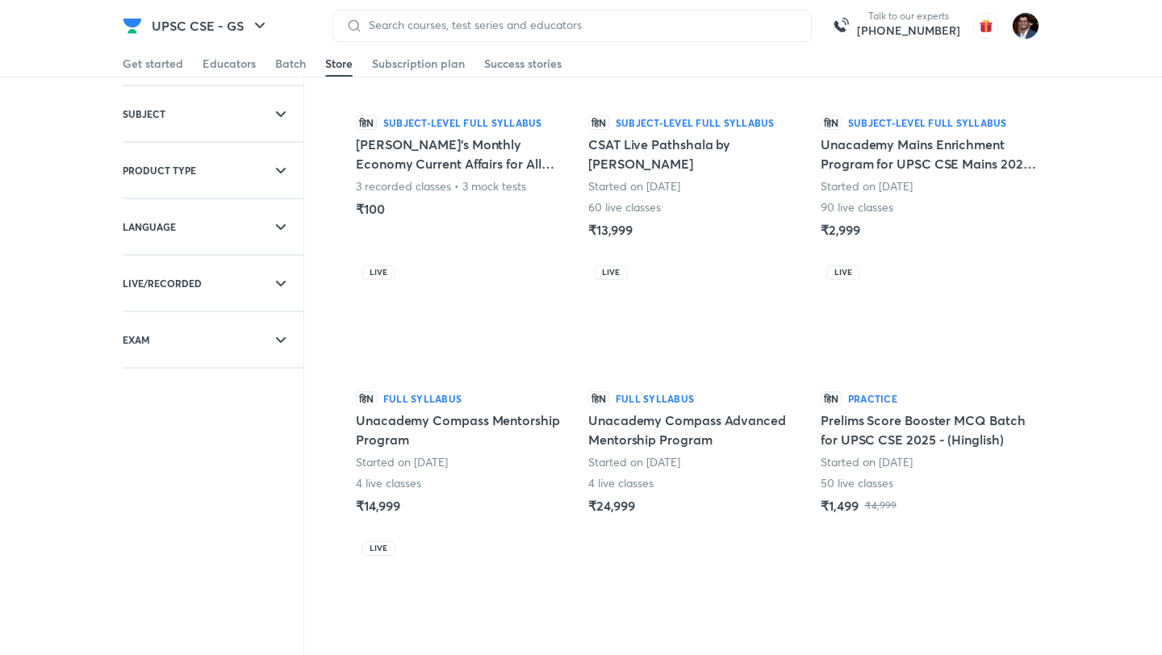
scroll to position [184, 0]
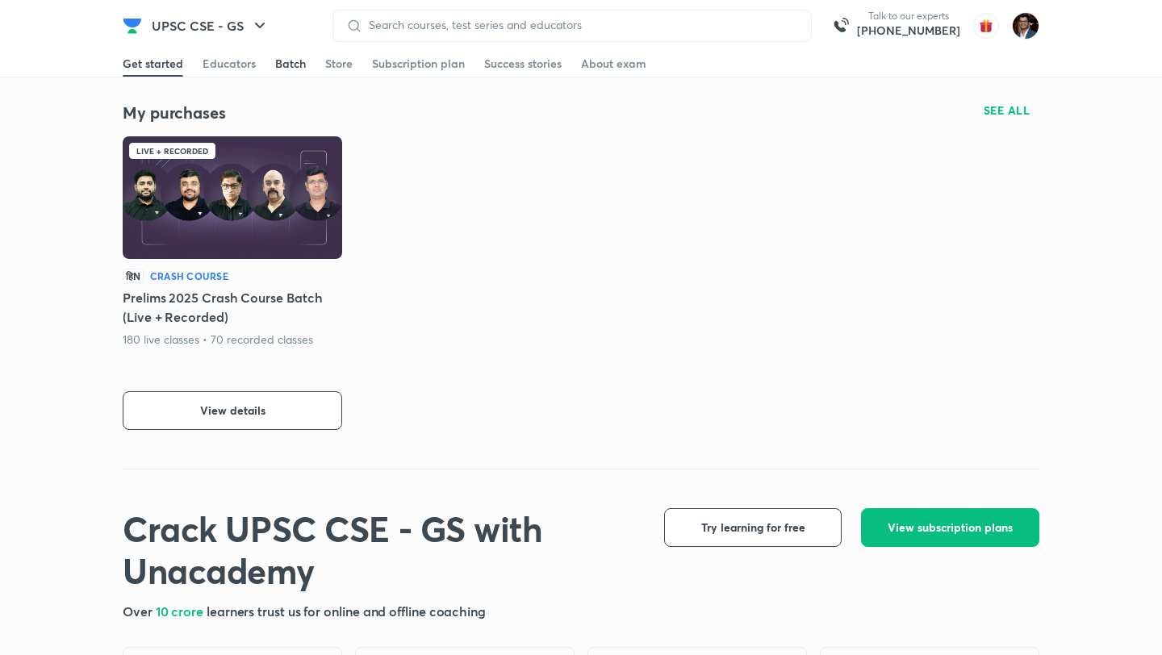
click at [298, 69] on div "Batch" at bounding box center [290, 64] width 31 height 16
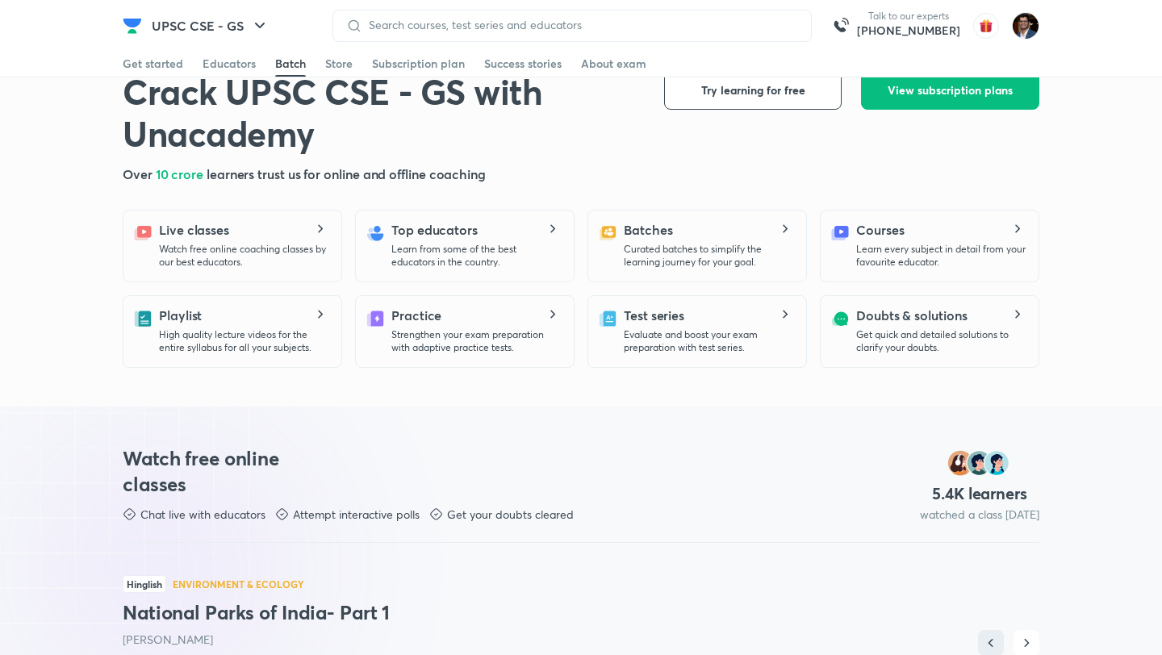
scroll to position [440, 0]
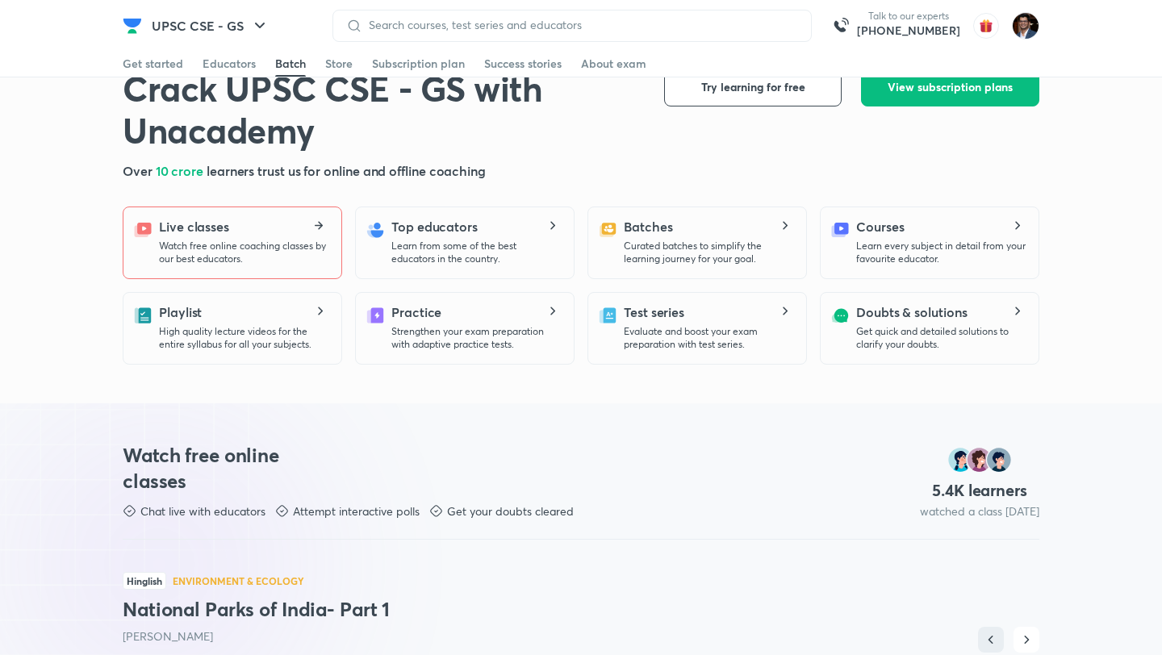
click at [310, 244] on p "Watch free online coaching classes by our best educators." at bounding box center [243, 253] width 169 height 26
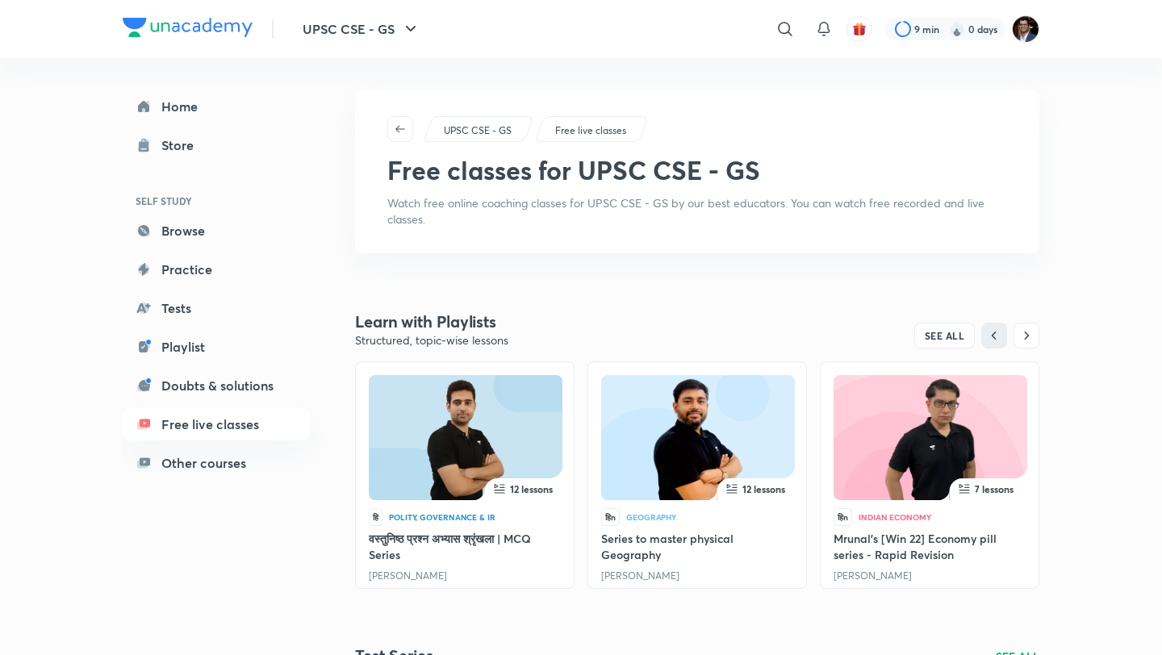
click at [206, 15] on div "UPSC CSE - GS ​ 9 min 0 days" at bounding box center [581, 29] width 916 height 58
click at [207, 40] on div at bounding box center [188, 29] width 130 height 23
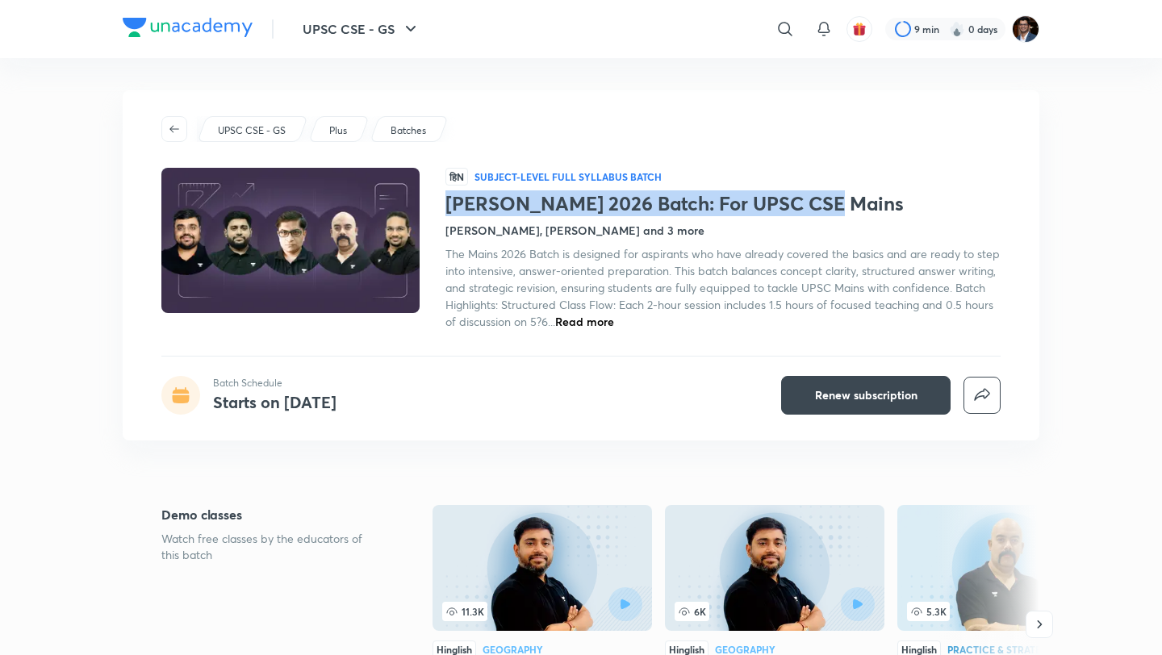
drag, startPoint x: 827, startPoint y: 209, endPoint x: 445, endPoint y: 203, distance: 381.6
click at [445, 204] on h1 "[PERSON_NAME] 2026 Batch: For UPSC CSE Mains" at bounding box center [722, 203] width 555 height 23
copy h1 "[PERSON_NAME] 2026 Batch: For UPSC CSE Mains"
